Goal: Task Accomplishment & Management: Manage account settings

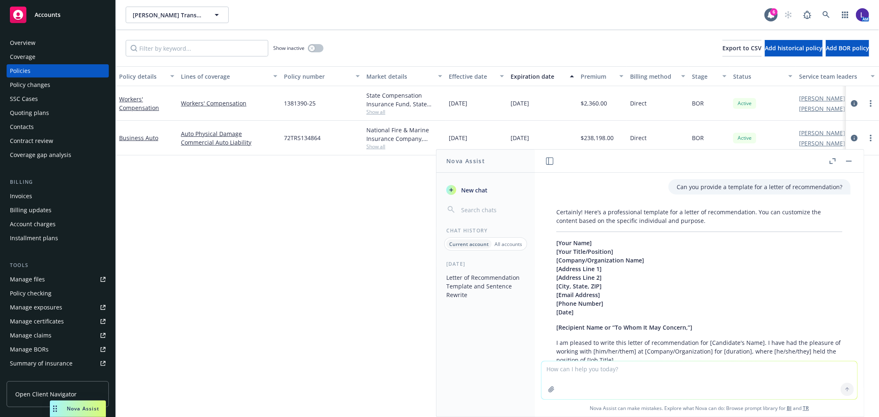
scroll to position [380, 0]
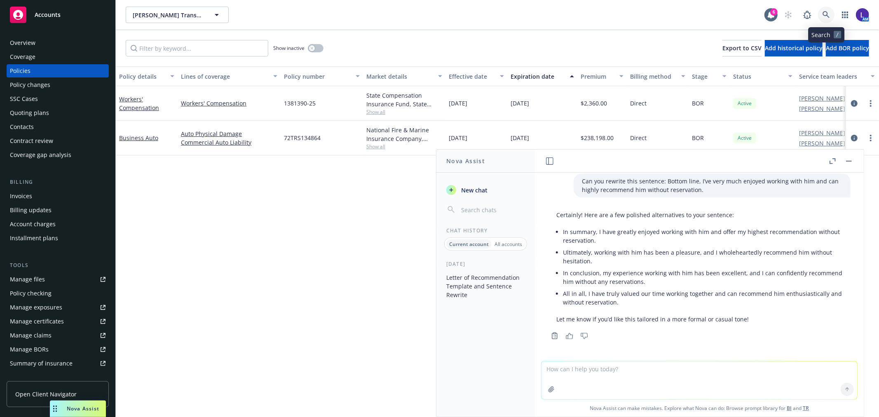
click at [824, 15] on icon at bounding box center [825, 14] width 7 height 7
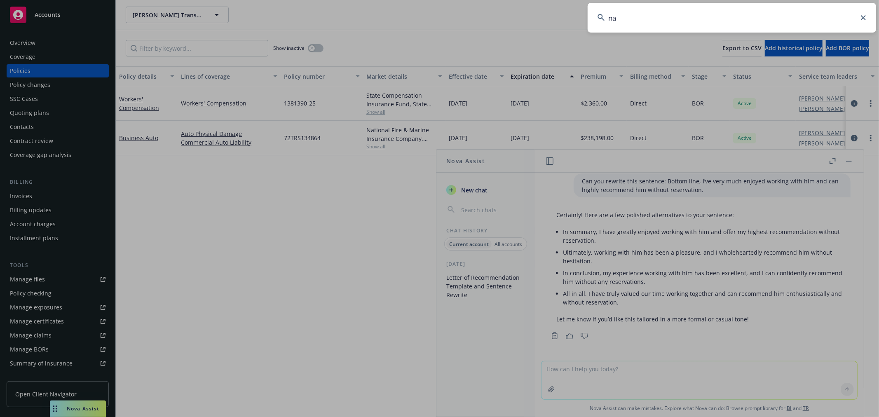
type input "n"
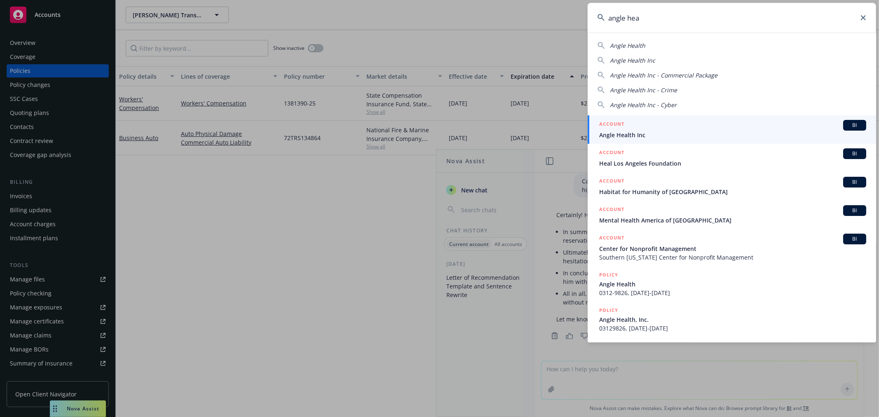
type input "angle hea"
click at [706, 126] on div "ACCOUNT BI" at bounding box center [732, 125] width 267 height 11
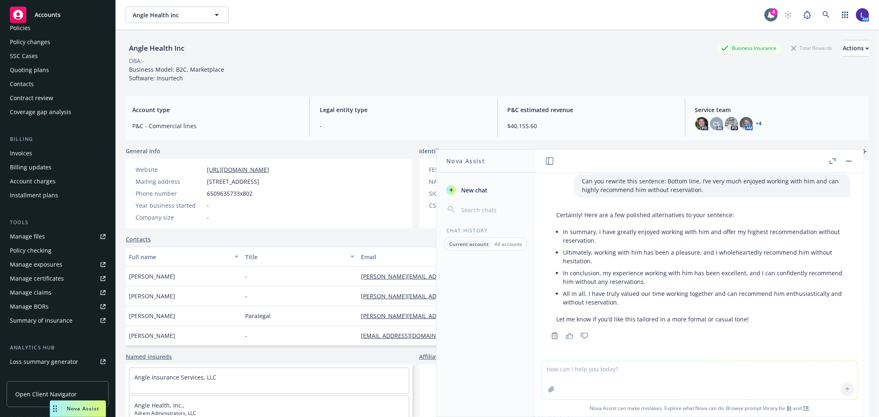
scroll to position [133, 0]
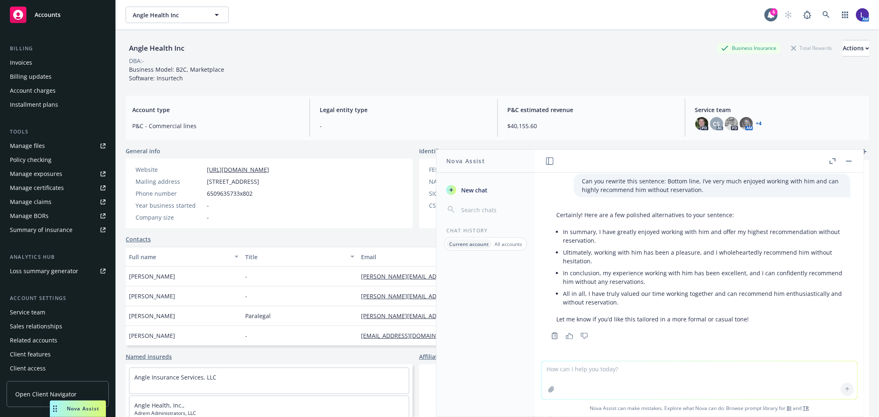
click at [44, 315] on div "Service team" at bounding box center [58, 312] width 96 height 13
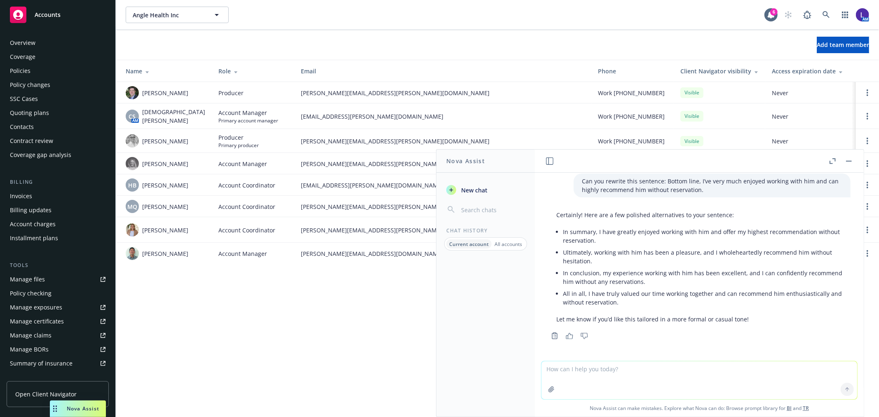
click at [21, 68] on div "Policies" at bounding box center [20, 70] width 21 height 13
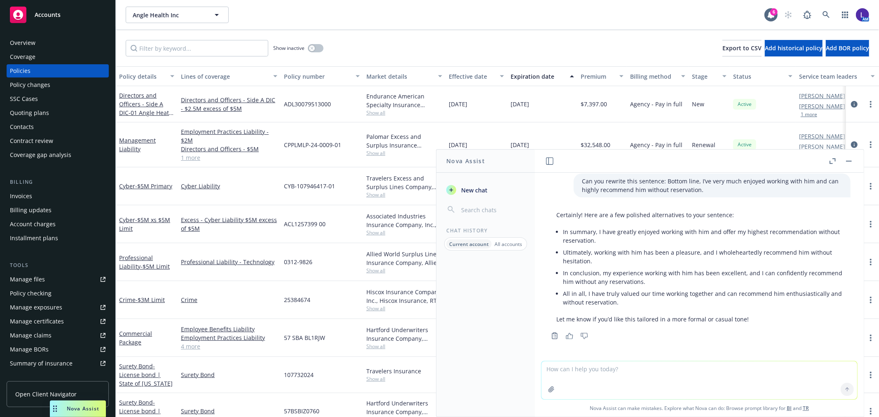
click at [848, 161] on rect "button" at bounding box center [849, 161] width 6 height 1
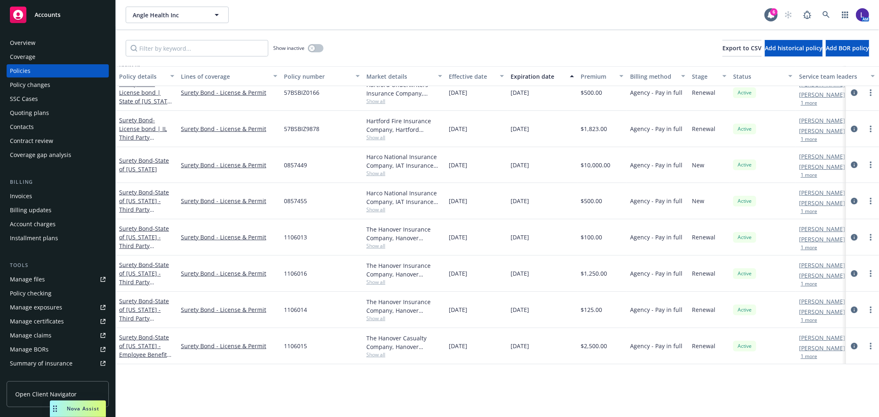
scroll to position [183, 0]
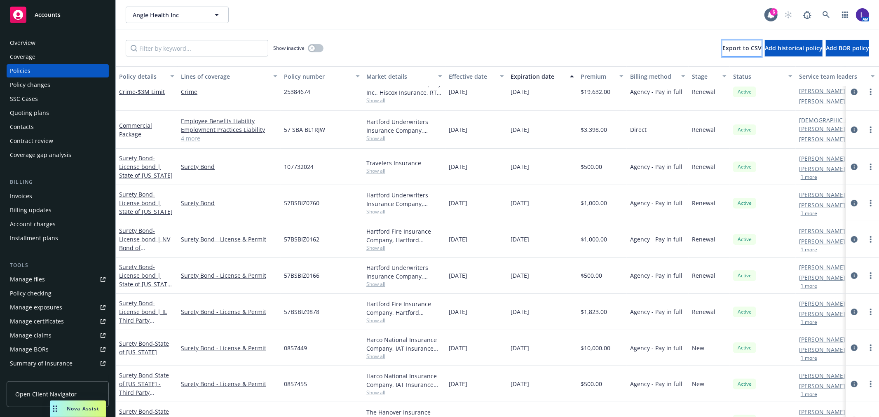
click at [722, 49] on span "Export to CSV" at bounding box center [741, 48] width 39 height 8
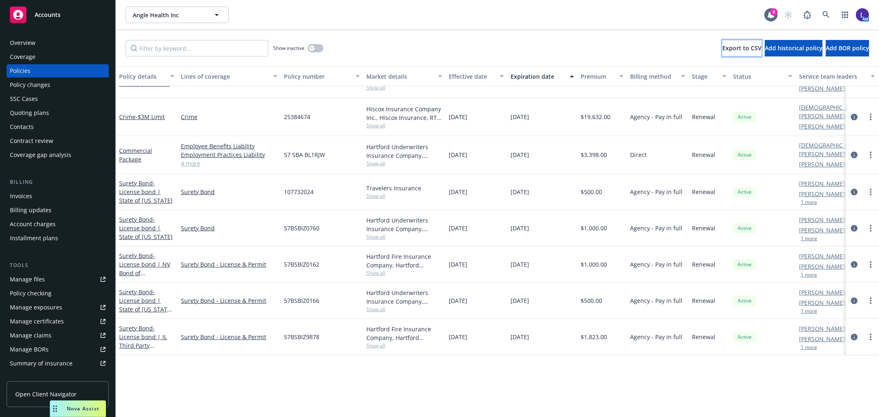
scroll to position [0, 0]
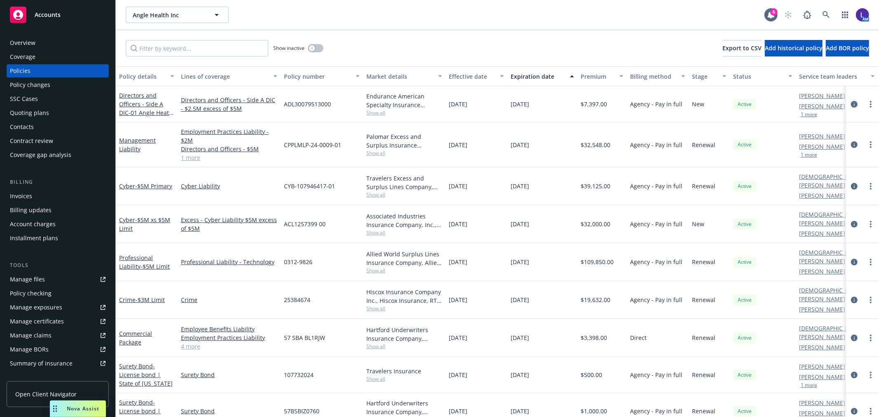
click at [851, 103] on icon "circleInformation" at bounding box center [854, 104] width 7 height 7
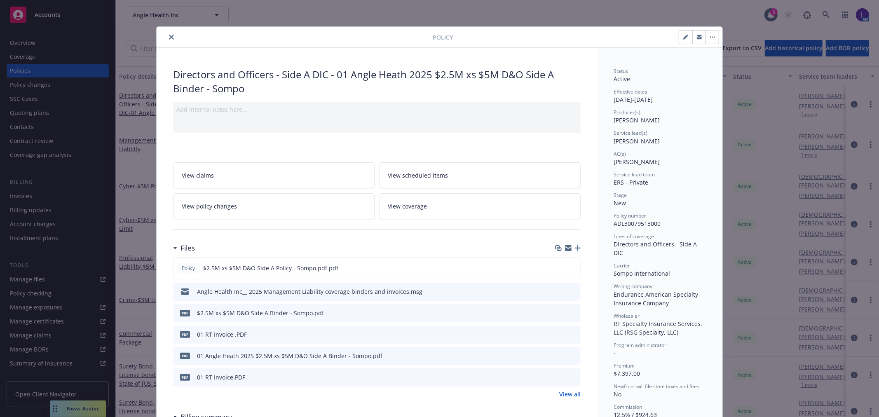
click at [169, 35] on icon "close" at bounding box center [171, 37] width 5 height 5
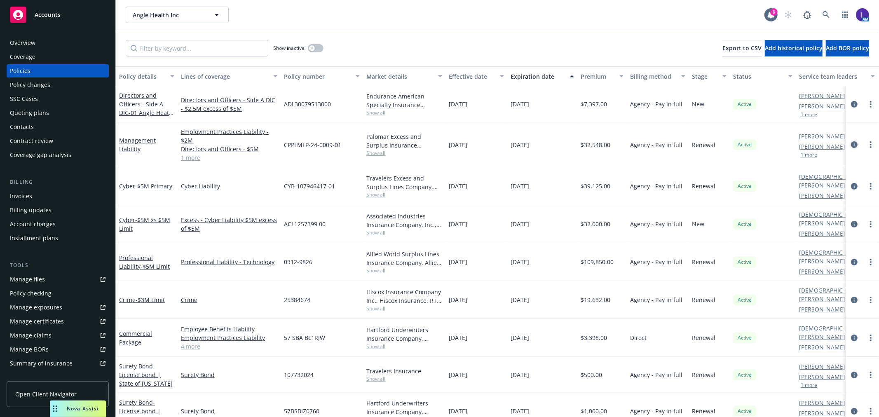
click at [851, 143] on icon "circleInformation" at bounding box center [854, 144] width 7 height 7
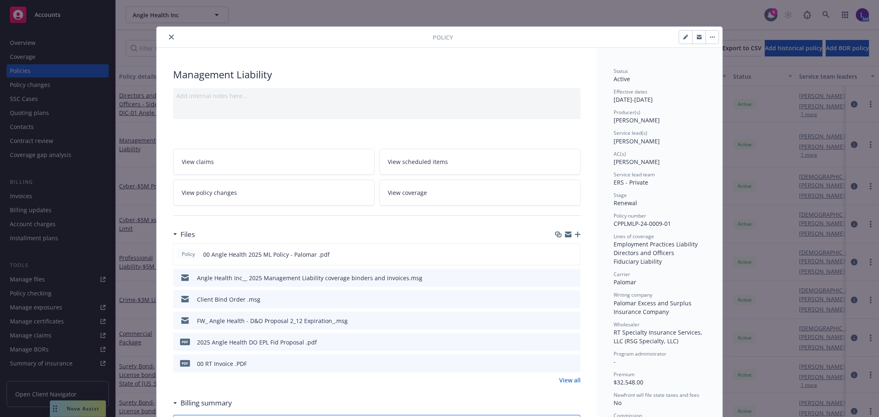
click at [169, 37] on icon "close" at bounding box center [171, 37] width 5 height 5
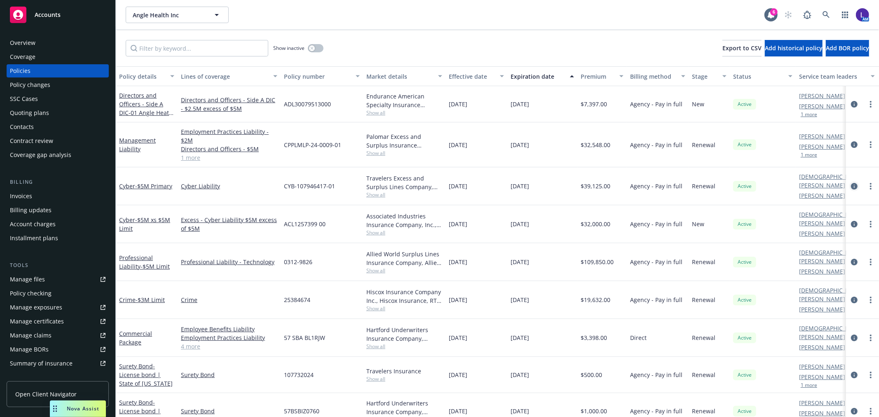
click at [851, 183] on icon "circleInformation" at bounding box center [854, 186] width 7 height 7
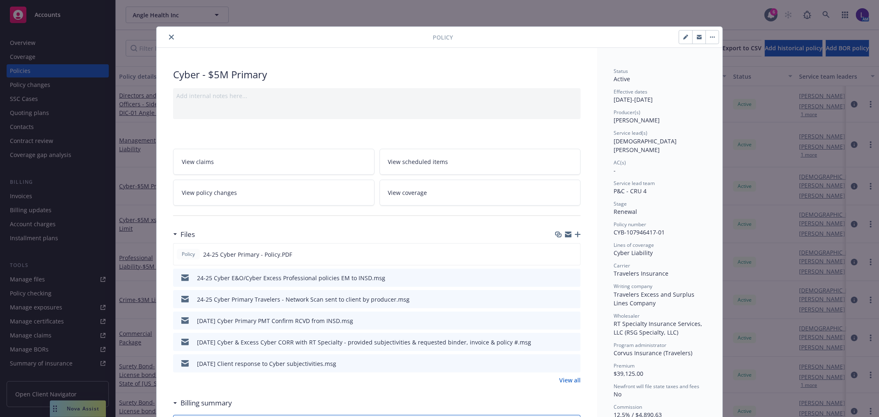
click at [169, 39] on icon "close" at bounding box center [171, 37] width 5 height 5
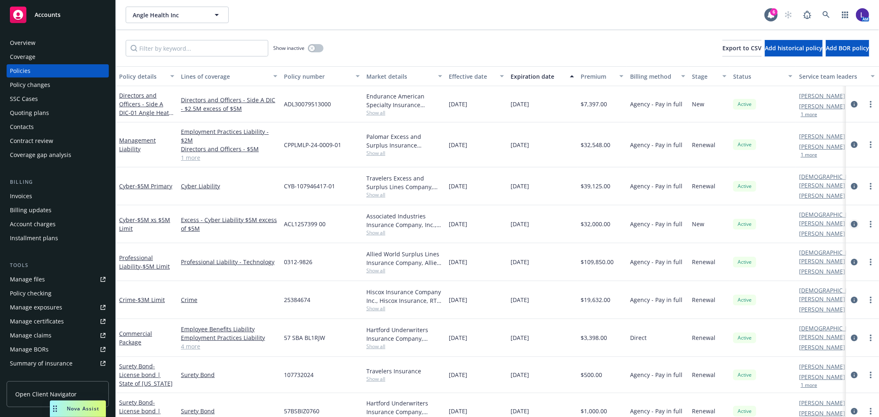
click at [851, 221] on icon "circleInformation" at bounding box center [854, 224] width 7 height 7
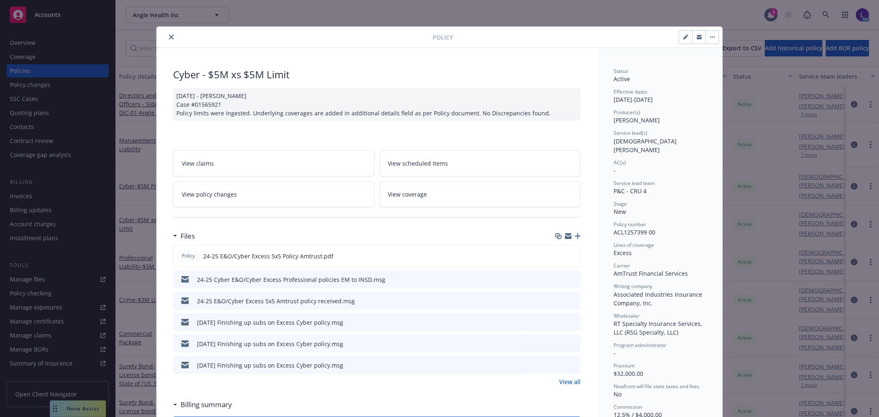
drag, startPoint x: 165, startPoint y: 35, endPoint x: 162, endPoint y: 41, distance: 6.8
click at [166, 35] on button "close" at bounding box center [171, 37] width 10 height 10
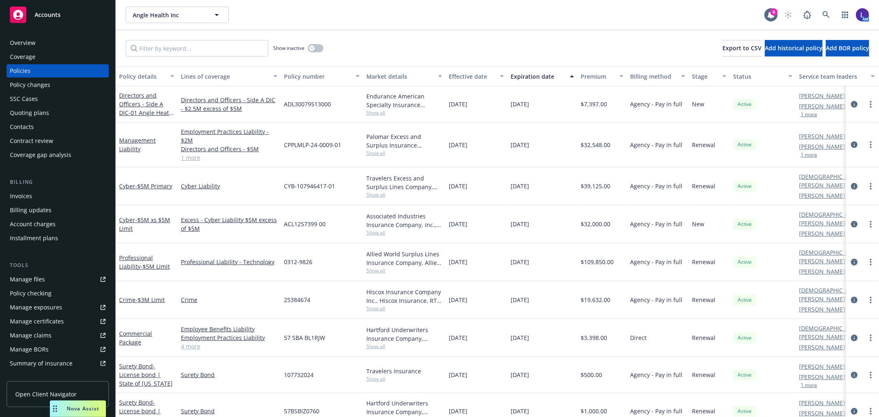
click at [849, 257] on link "circleInformation" at bounding box center [854, 262] width 10 height 10
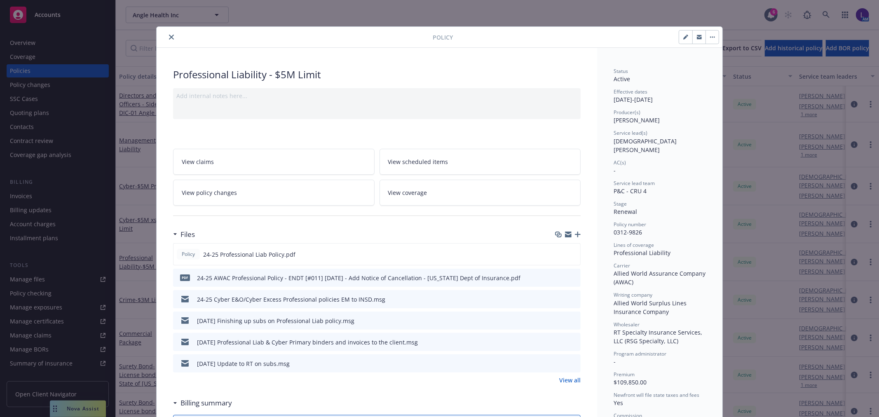
click at [171, 35] on button "close" at bounding box center [171, 37] width 10 height 10
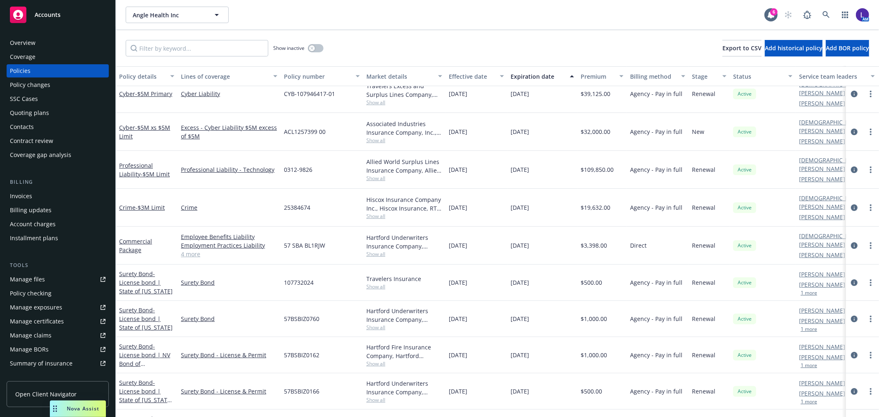
scroll to position [91, 0]
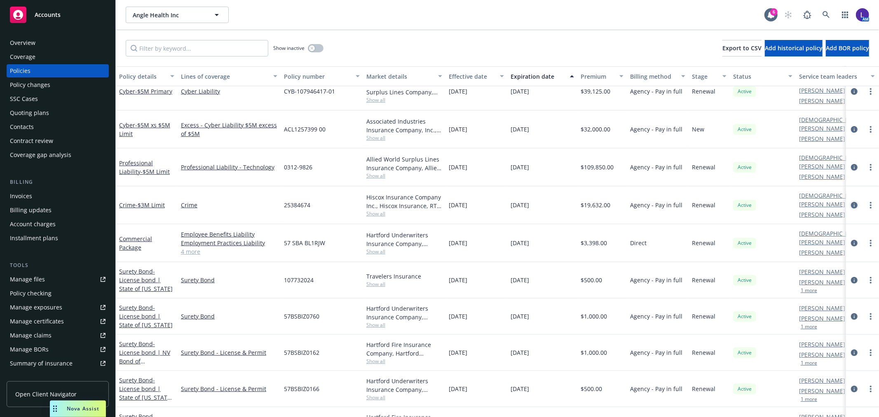
click at [851, 202] on icon "circleInformation" at bounding box center [854, 205] width 7 height 7
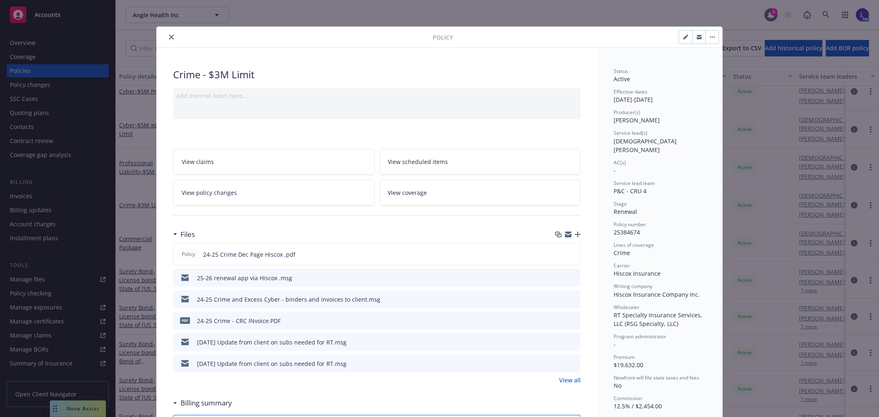
click at [170, 37] on icon "close" at bounding box center [171, 37] width 5 height 5
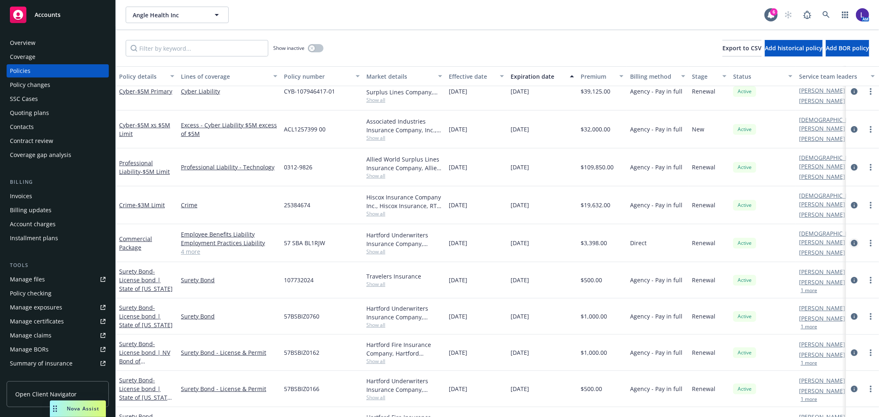
click at [851, 240] on icon "circleInformation" at bounding box center [854, 243] width 7 height 7
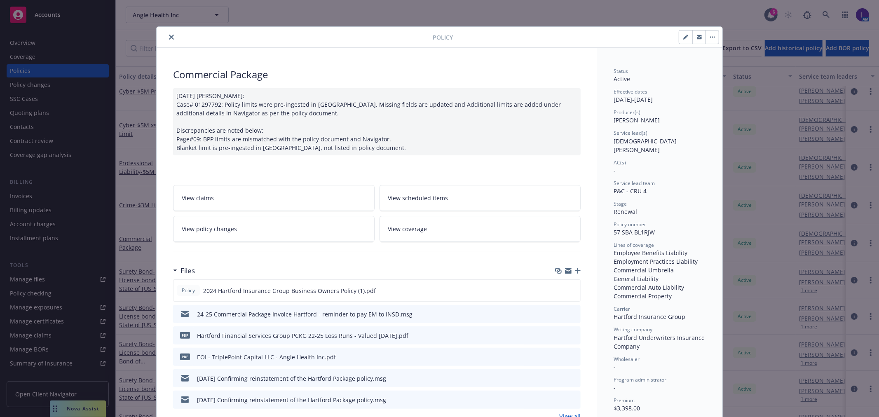
click at [169, 35] on icon "close" at bounding box center [171, 37] width 5 height 5
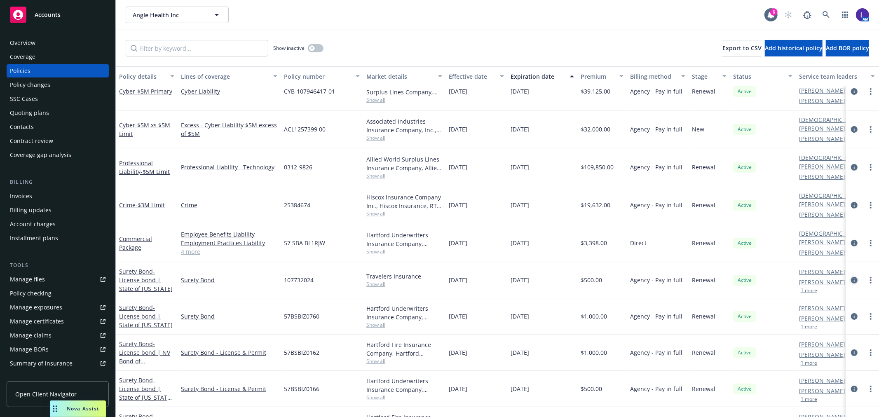
click at [851, 277] on icon "circleInformation" at bounding box center [854, 280] width 7 height 7
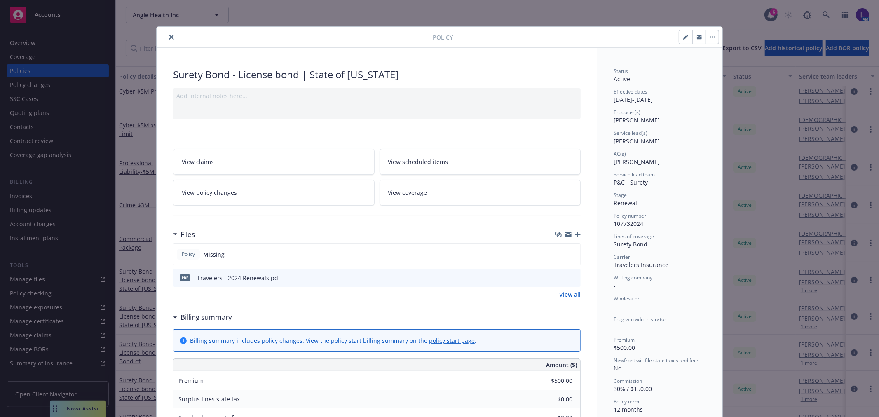
click at [171, 38] on button "close" at bounding box center [171, 37] width 10 height 10
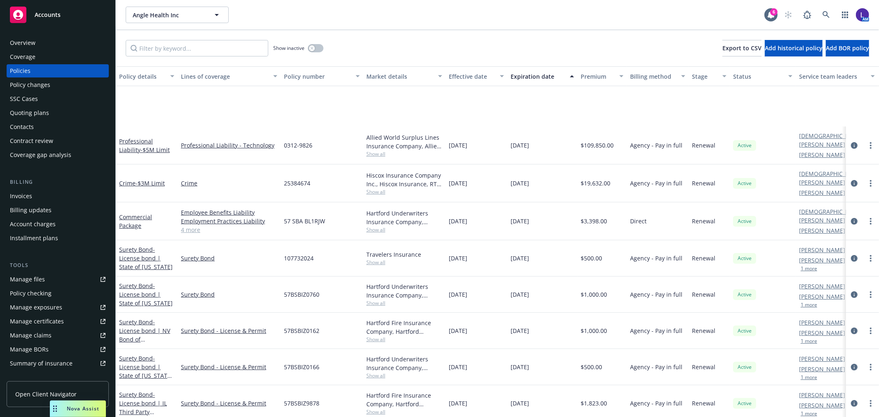
scroll to position [183, 0]
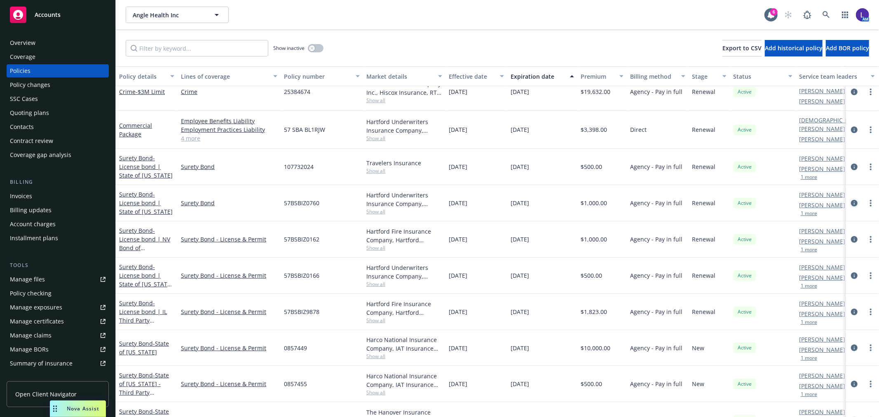
click at [851, 200] on icon "circleInformation" at bounding box center [854, 203] width 7 height 7
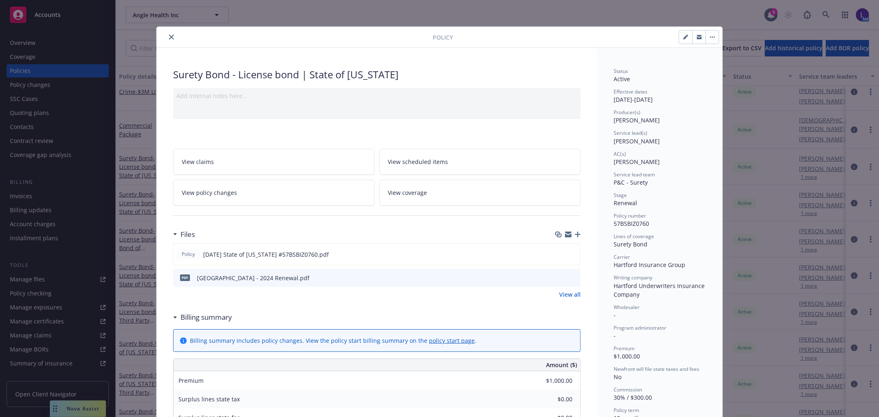
click at [170, 35] on icon "close" at bounding box center [171, 37] width 5 height 5
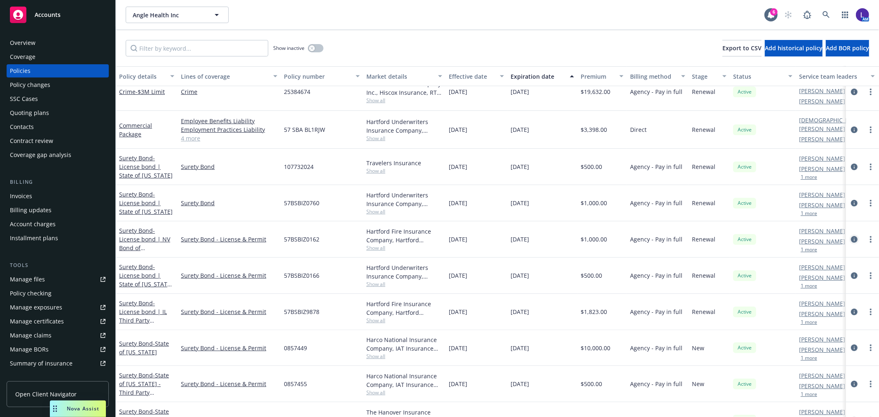
click at [851, 236] on icon "circleInformation" at bounding box center [854, 239] width 7 height 7
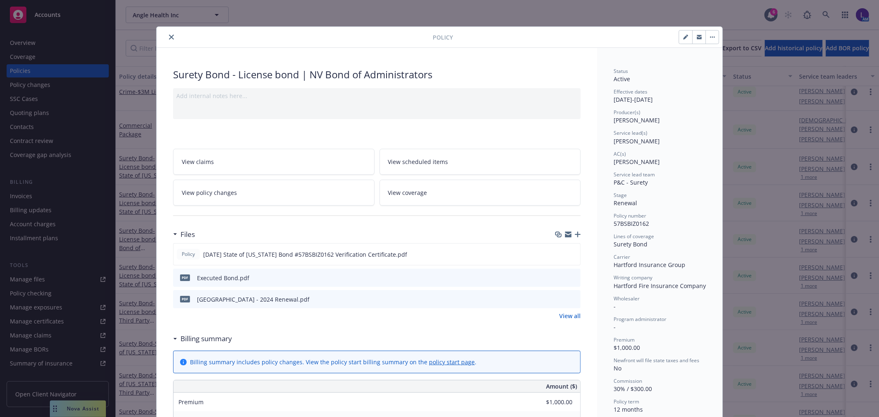
click at [169, 37] on icon "close" at bounding box center [171, 37] width 5 height 5
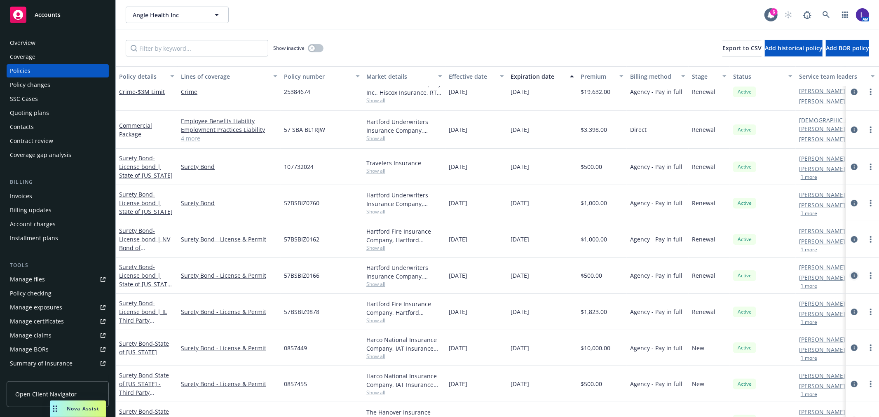
click at [851, 272] on icon "circleInformation" at bounding box center [854, 275] width 7 height 7
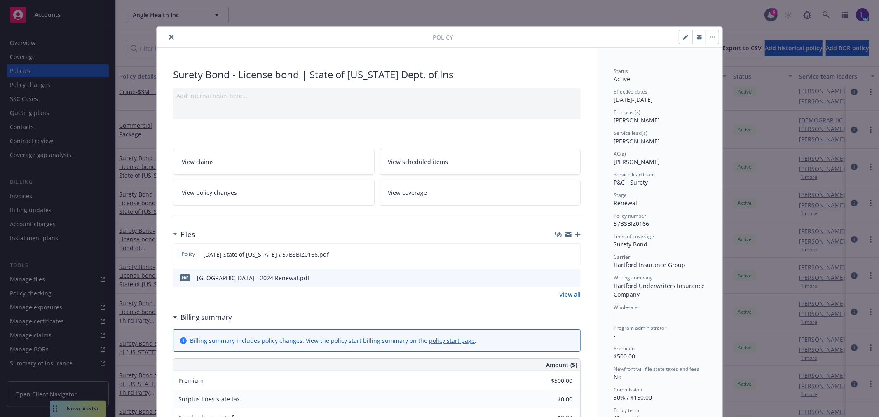
click at [169, 38] on icon "close" at bounding box center [171, 37] width 5 height 5
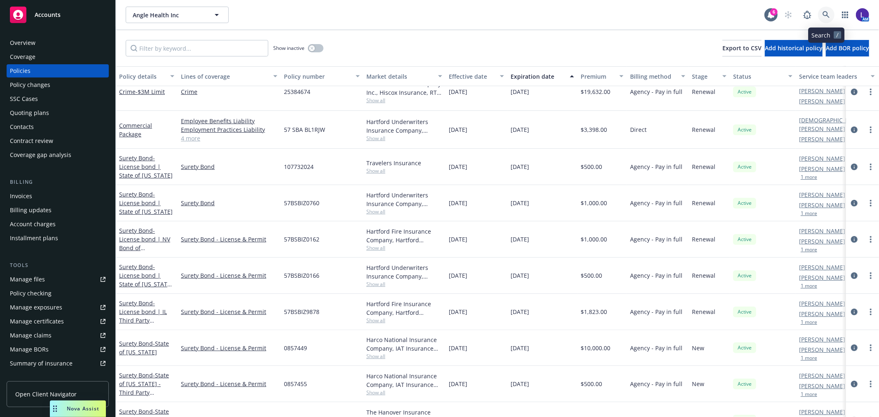
click at [823, 14] on icon at bounding box center [825, 14] width 7 height 7
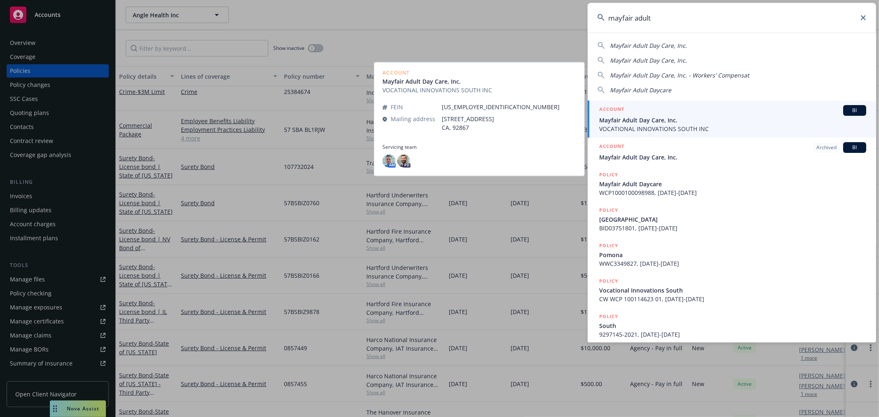
type input "mayfair adult"
click at [645, 122] on span "Mayfair Adult Day Care, Inc." at bounding box center [732, 120] width 267 height 9
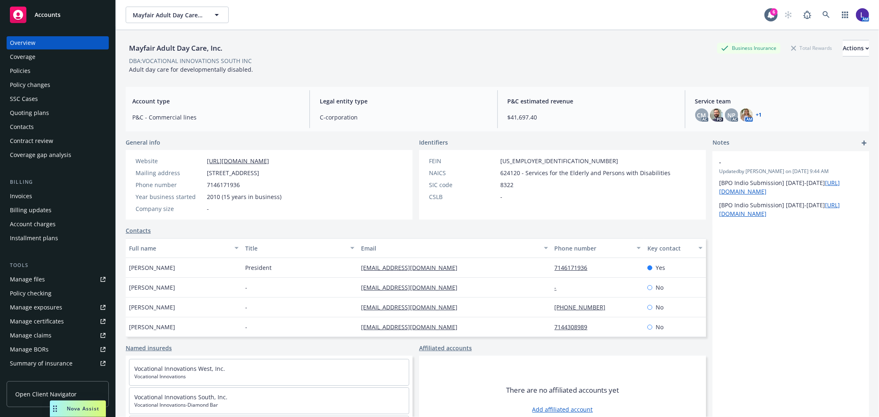
click at [40, 70] on div "Policies" at bounding box center [58, 70] width 96 height 13
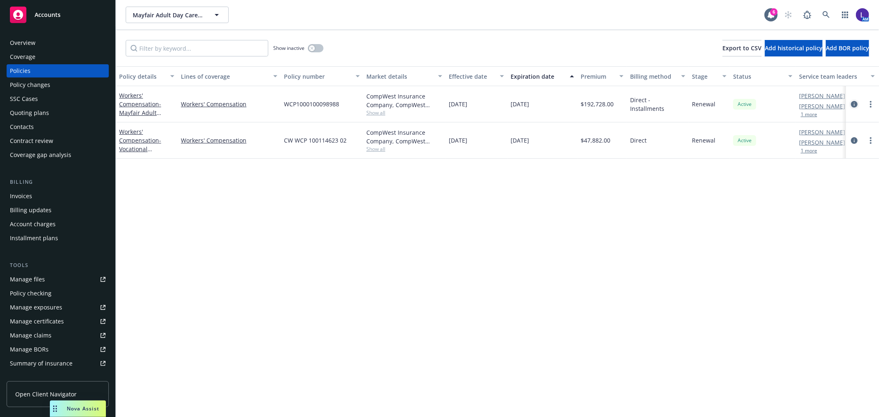
click at [855, 104] on icon "circleInformation" at bounding box center [854, 104] width 7 height 7
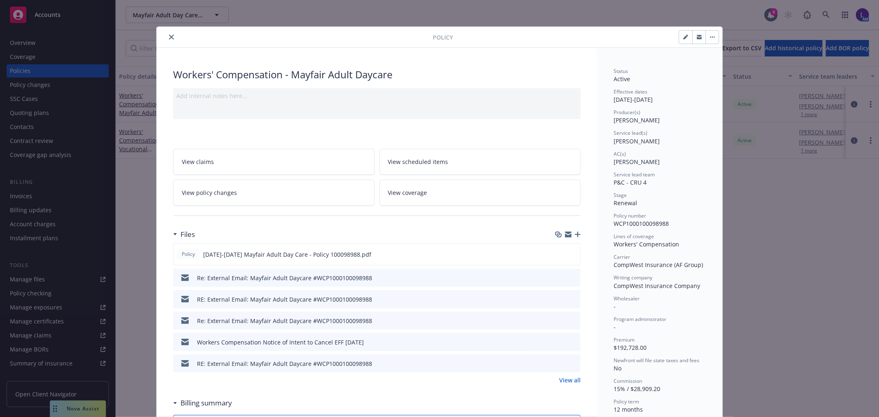
click at [170, 37] on icon "close" at bounding box center [171, 37] width 5 height 5
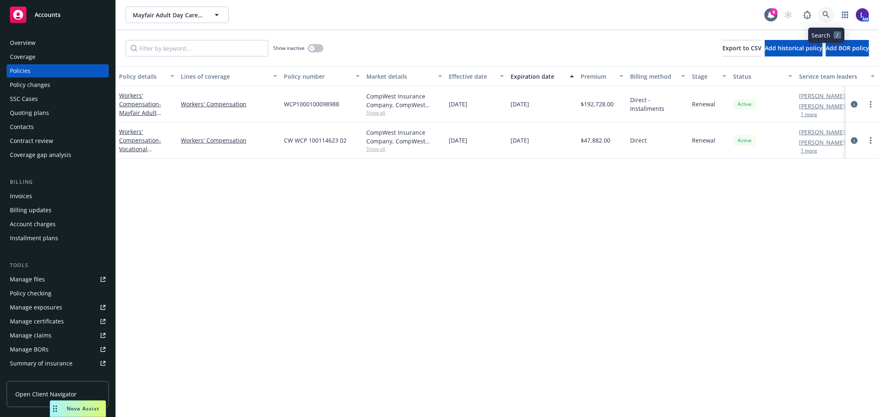
click at [822, 14] on link at bounding box center [826, 15] width 16 height 16
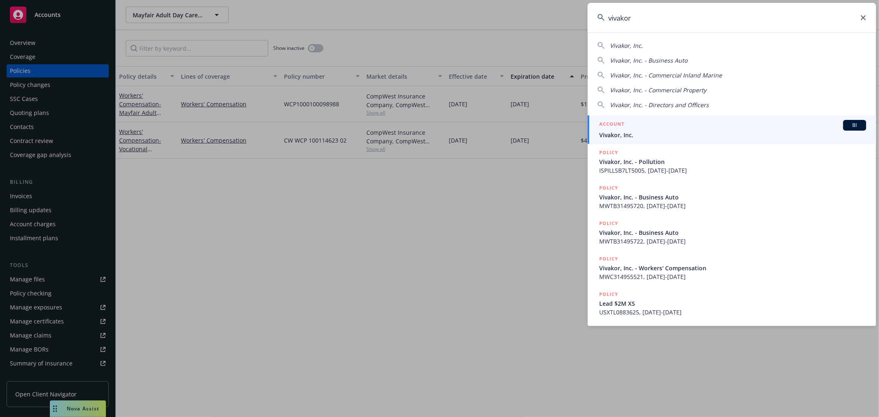
type input "vivakor"
click at [647, 129] on div "ACCOUNT BI" at bounding box center [732, 125] width 267 height 11
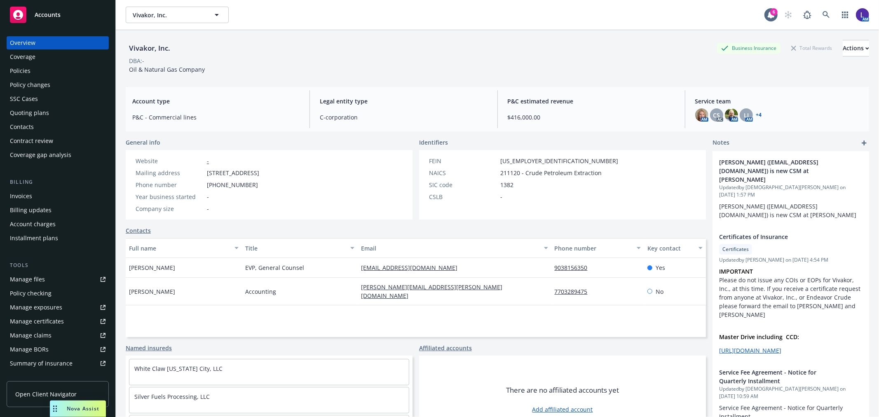
click at [30, 69] on div "Policies" at bounding box center [20, 70] width 21 height 13
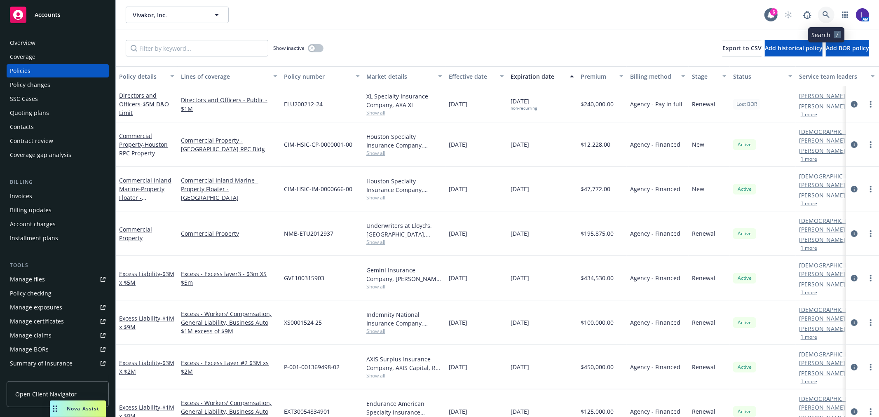
click at [823, 15] on link at bounding box center [826, 15] width 16 height 16
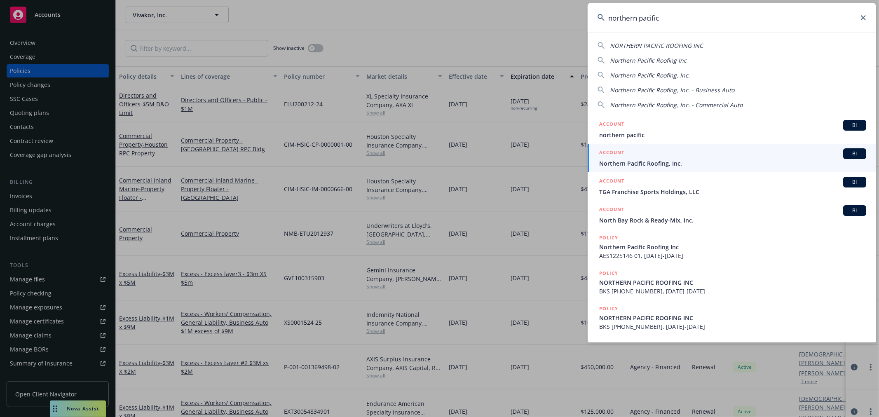
type input "northern pacific"
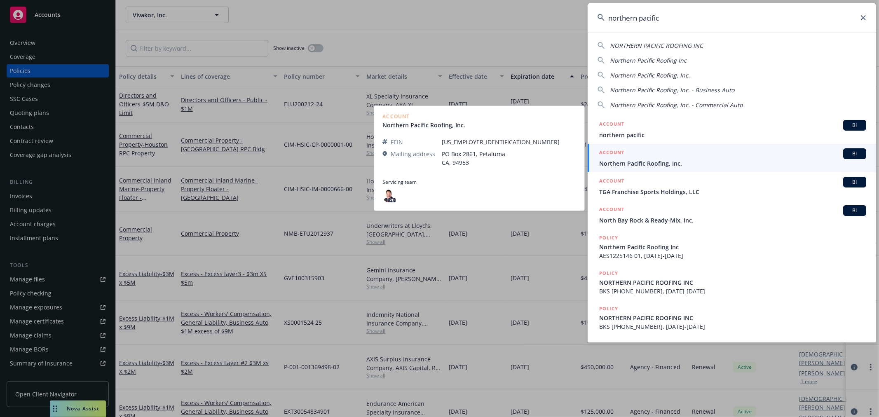
click at [632, 159] on span "Northern Pacific Roofing, Inc." at bounding box center [732, 163] width 267 height 9
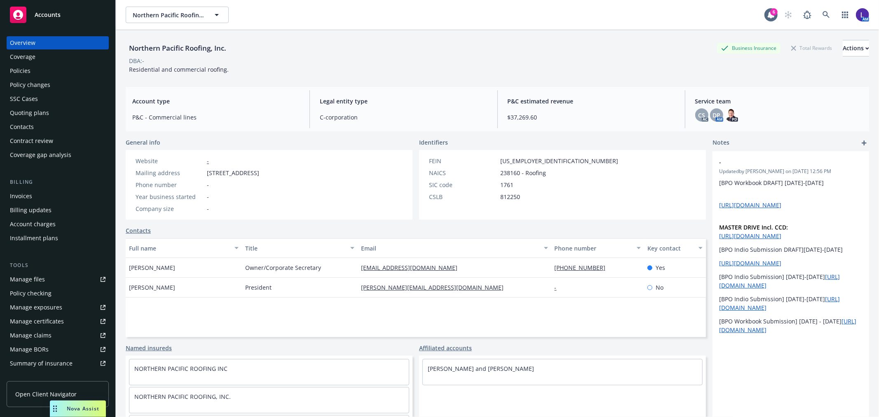
click at [31, 71] on div "Policies" at bounding box center [58, 70] width 96 height 13
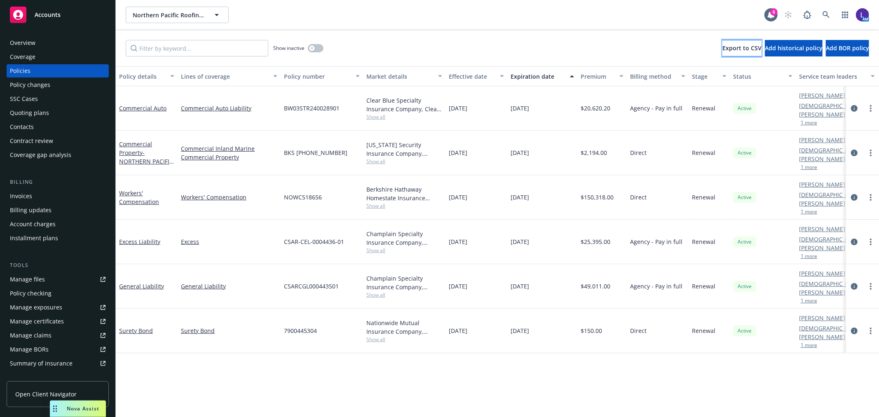
click at [722, 47] on span "Export to CSV" at bounding box center [741, 48] width 39 height 8
click at [42, 42] on div "Overview" at bounding box center [58, 42] width 96 height 13
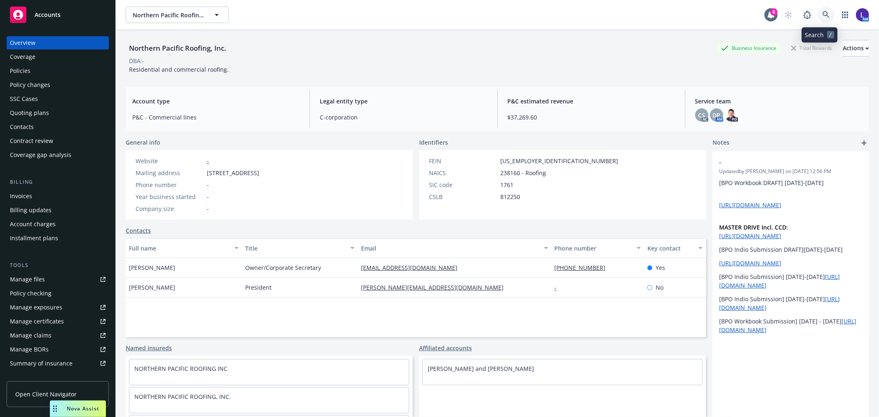
click at [822, 15] on icon at bounding box center [825, 14] width 7 height 7
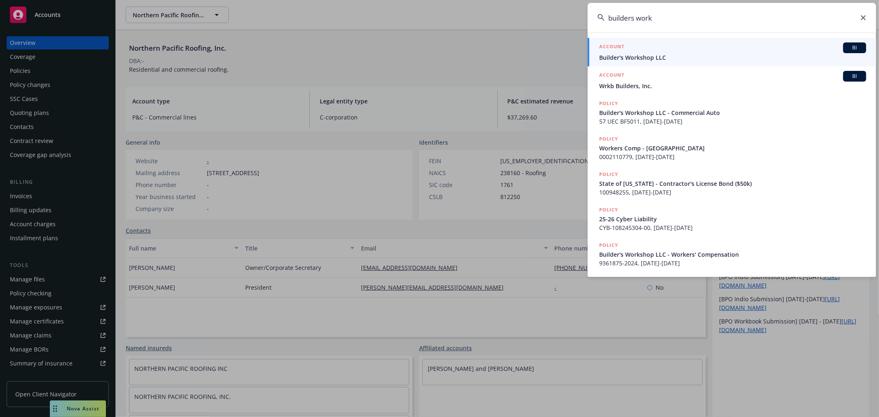
type input "builders work"
click at [640, 56] on span "Builder's Workshop LLC" at bounding box center [732, 57] width 267 height 9
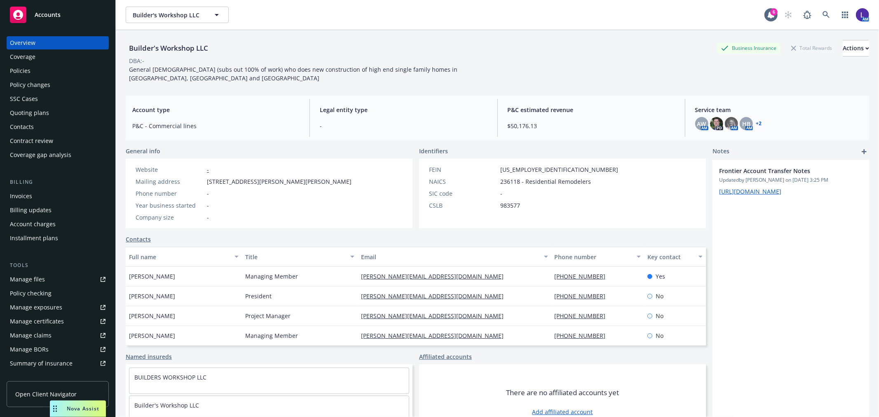
click at [54, 70] on div "Policies" at bounding box center [58, 70] width 96 height 13
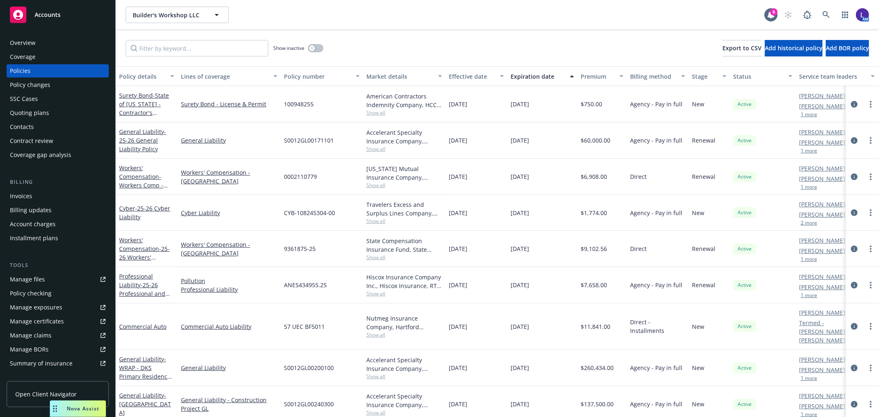
click at [462, 175] on span "[DATE]" at bounding box center [458, 176] width 19 height 9
click at [806, 260] on button "1 more" at bounding box center [808, 259] width 16 height 5
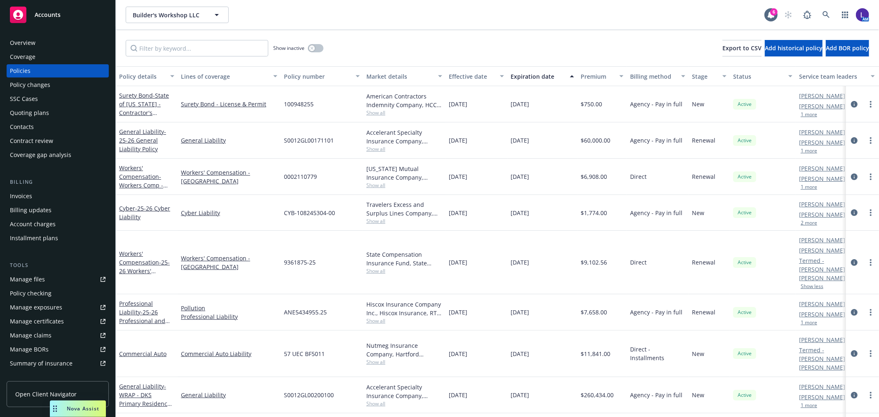
click at [804, 320] on button "1 more" at bounding box center [808, 322] width 16 height 5
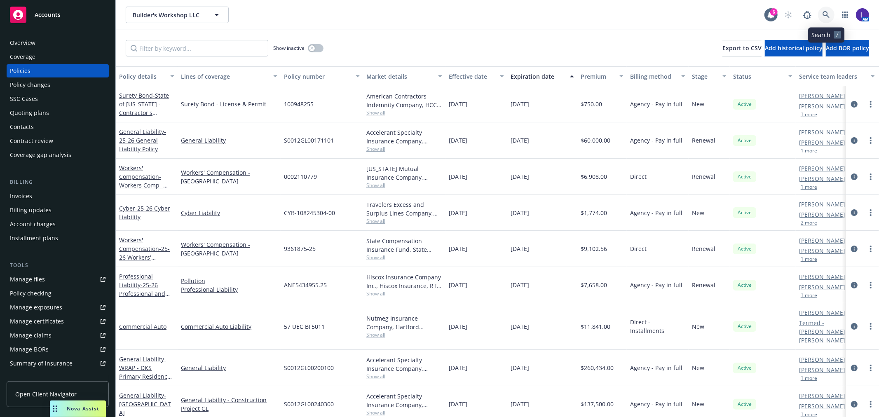
click at [824, 14] on icon at bounding box center [825, 14] width 7 height 7
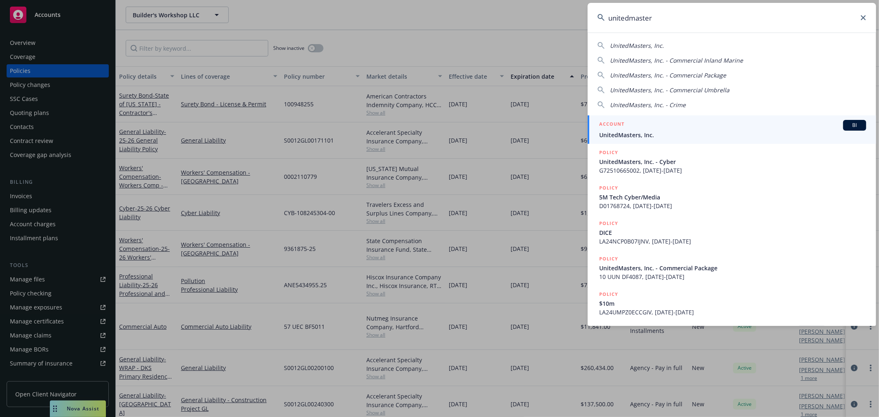
type input "unitedmaster"
click at [660, 131] on span "UnitedMasters, Inc." at bounding box center [732, 135] width 267 height 9
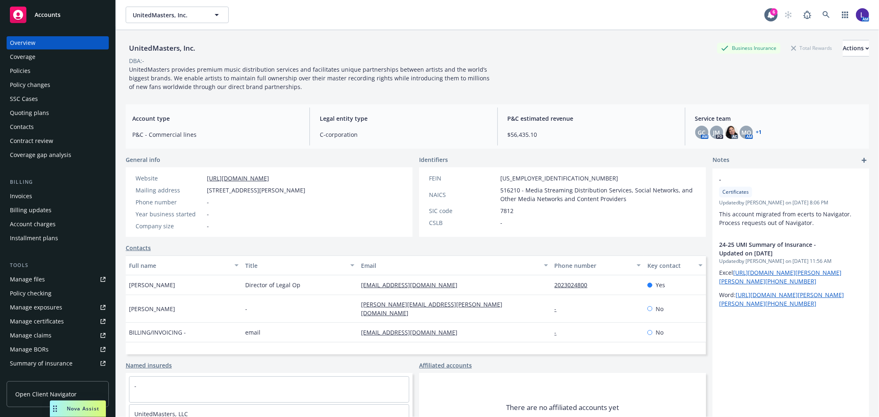
click at [35, 70] on div "Policies" at bounding box center [58, 70] width 96 height 13
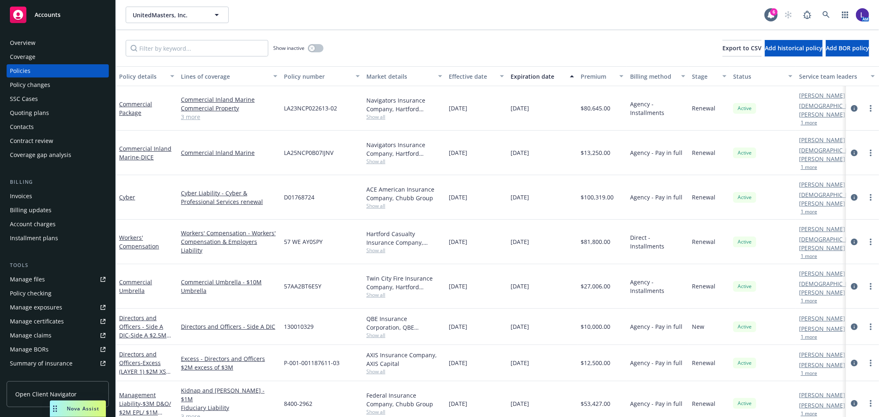
click at [815, 120] on button "1 more" at bounding box center [808, 122] width 16 height 5
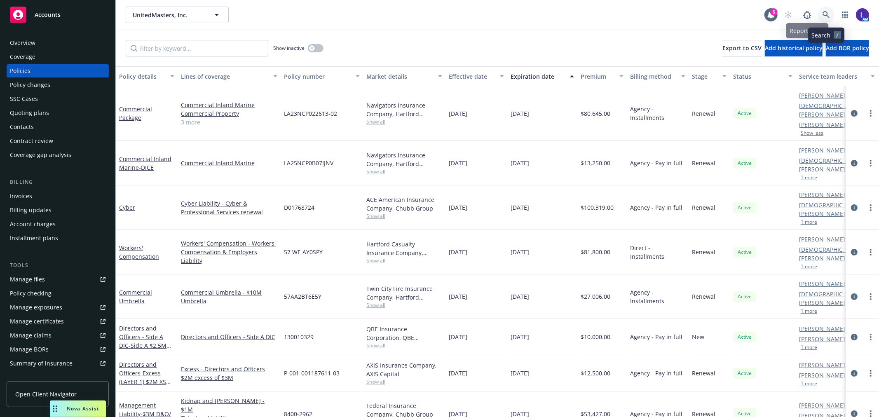
click at [827, 15] on icon at bounding box center [825, 14] width 7 height 7
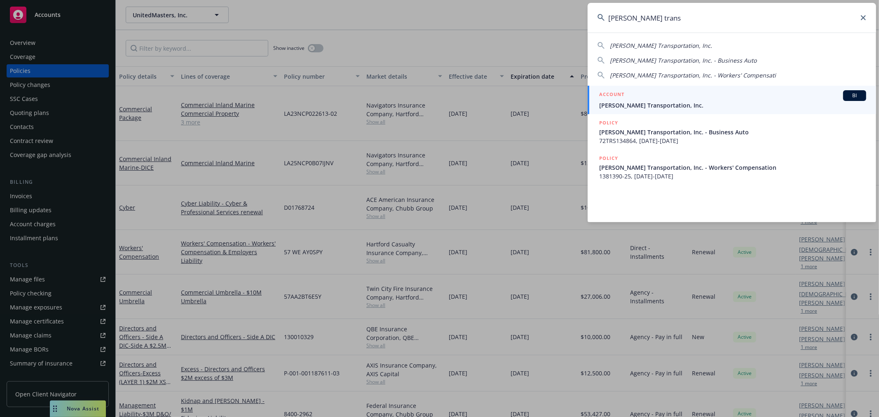
type input "[PERSON_NAME] trans"
click at [642, 103] on span "[PERSON_NAME] Transportation, Inc." at bounding box center [732, 105] width 267 height 9
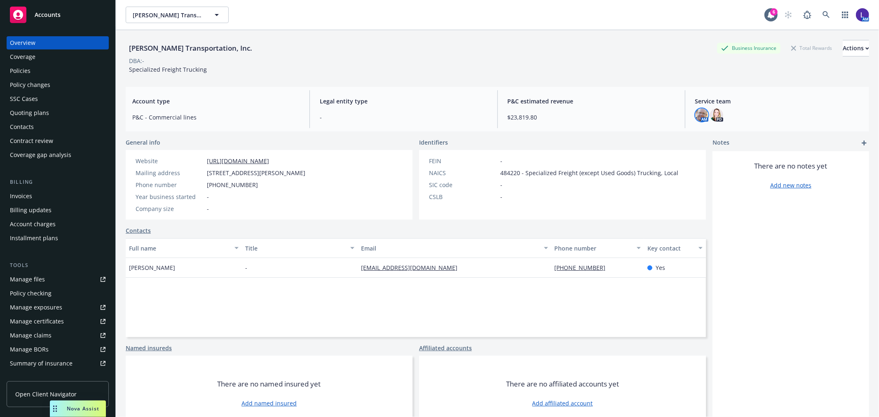
click at [695, 110] on img at bounding box center [701, 114] width 13 height 13
click at [818, 7] on link at bounding box center [826, 15] width 16 height 16
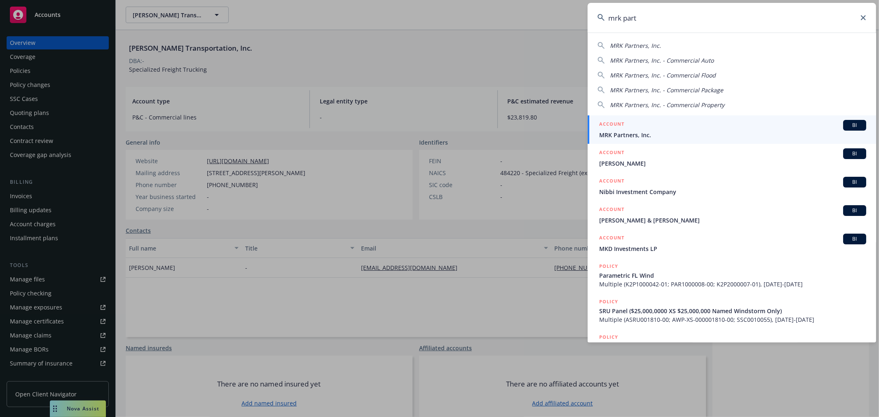
type input "mrk part"
click at [639, 133] on span "MRK Partners, Inc." at bounding box center [732, 135] width 267 height 9
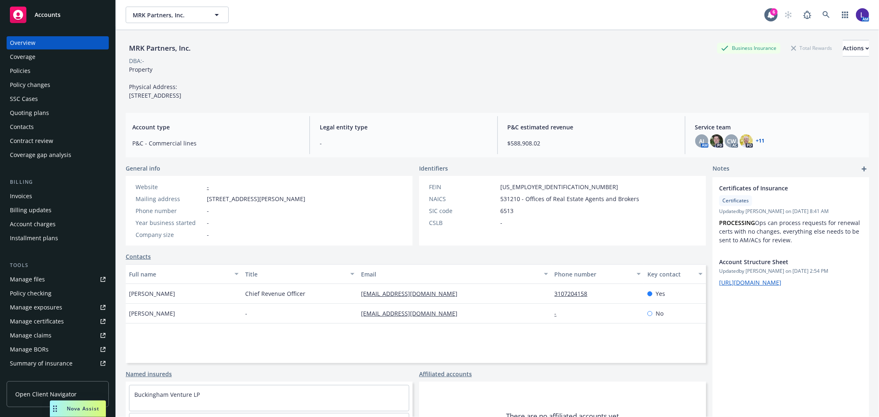
click at [16, 67] on div "Policies" at bounding box center [20, 70] width 21 height 13
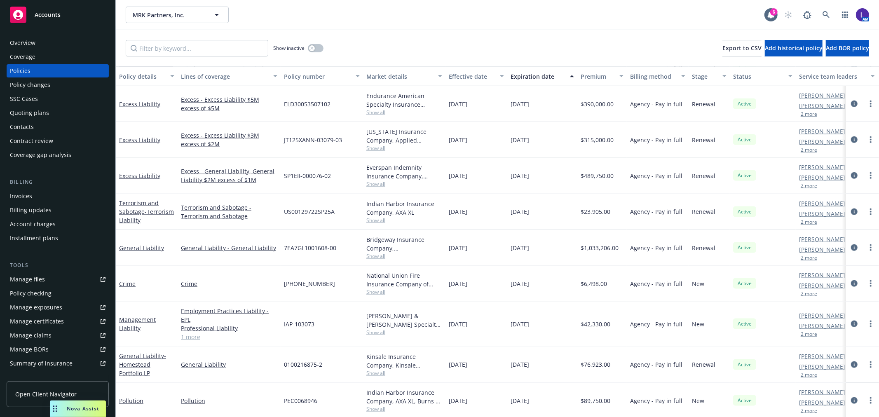
scroll to position [133, 0]
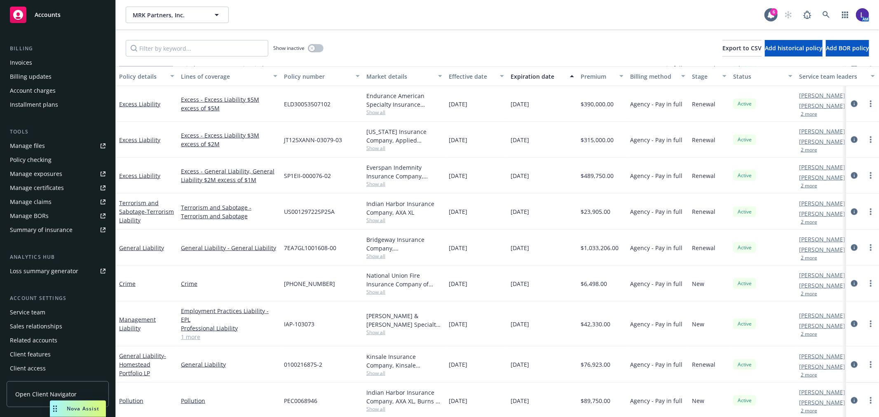
click at [39, 309] on div "Service team" at bounding box center [27, 312] width 35 height 13
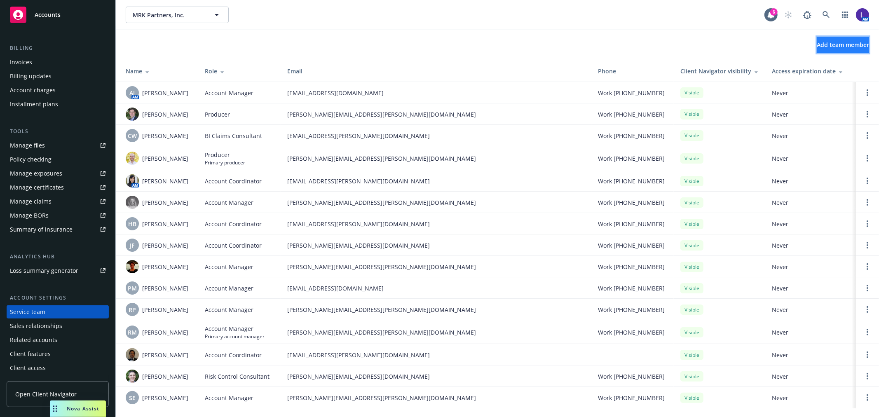
click at [816, 43] on span "Add team member" at bounding box center [842, 45] width 52 height 8
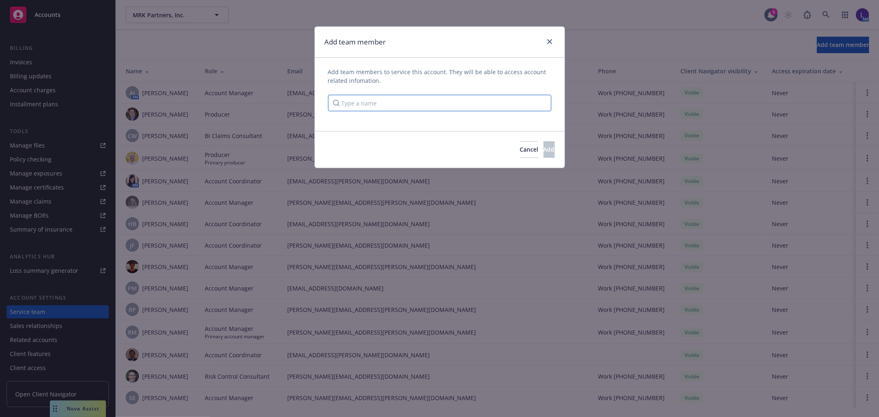
click at [382, 99] on input "Type a name" at bounding box center [439, 103] width 223 height 16
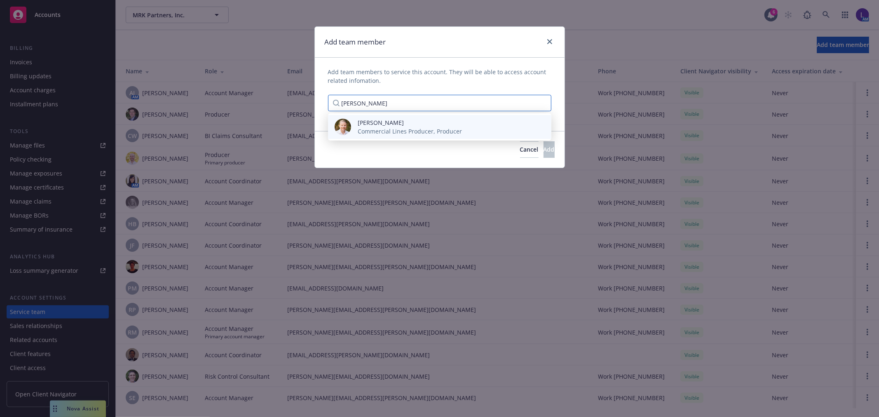
type input "[PERSON_NAME]"
click at [402, 132] on span "Commercial Lines Producer, Producer" at bounding box center [410, 131] width 104 height 9
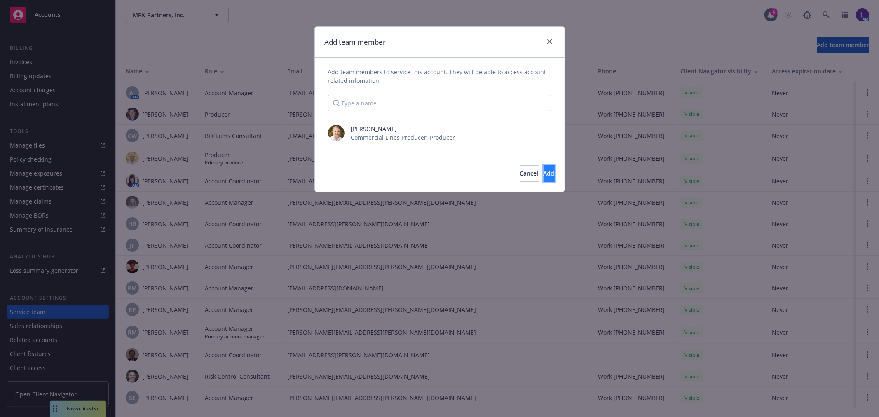
click at [543, 175] on span "Add" at bounding box center [548, 173] width 11 height 8
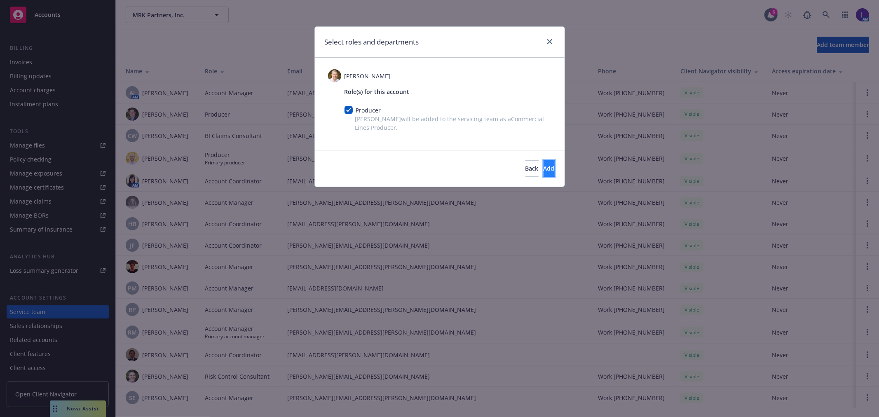
click at [543, 164] on button "Add" at bounding box center [548, 168] width 11 height 16
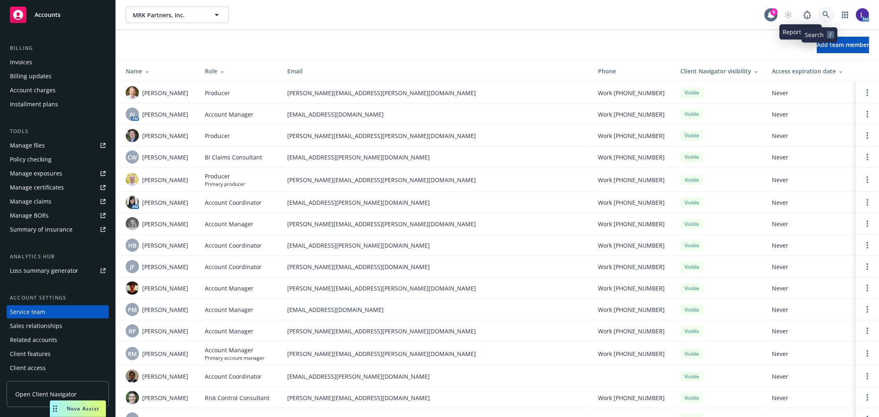
click at [822, 17] on icon at bounding box center [825, 14] width 7 height 7
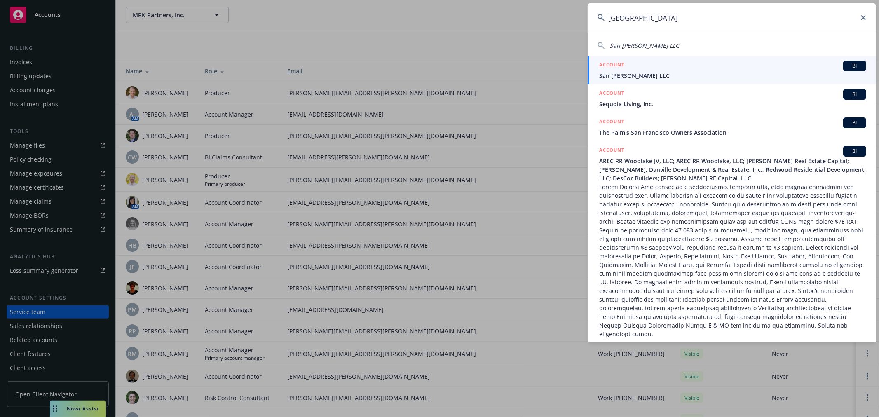
type input "[GEOGRAPHIC_DATA]"
click at [629, 75] on span "San [PERSON_NAME] LLC" at bounding box center [732, 75] width 267 height 9
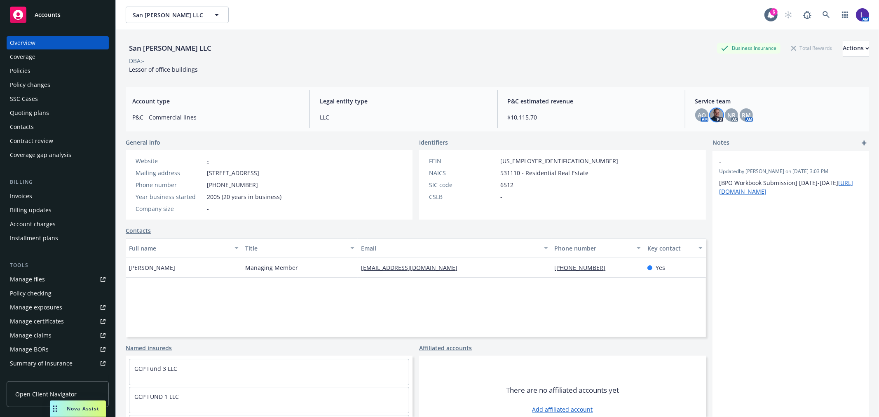
click at [713, 116] on img at bounding box center [716, 114] width 13 height 13
click at [34, 68] on div "Policies" at bounding box center [58, 70] width 96 height 13
